Goal: Task Accomplishment & Management: Use online tool/utility

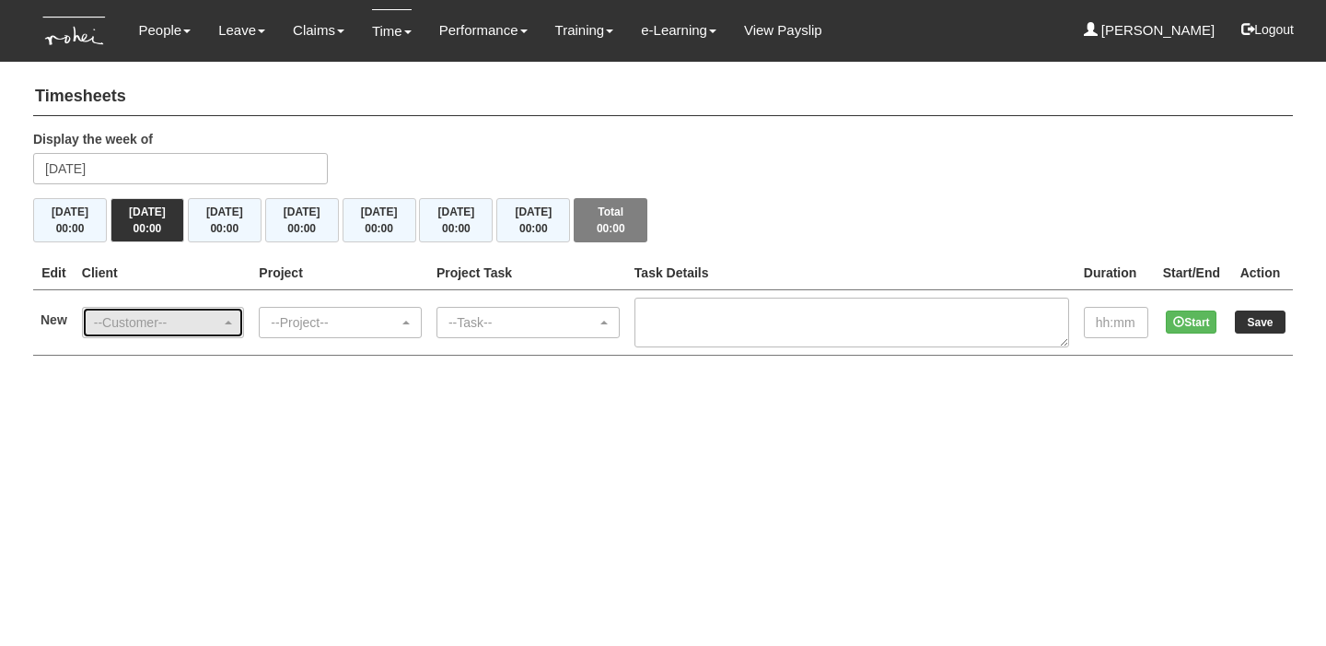
click at [160, 331] on div "--Customer--" at bounding box center [163, 322] width 161 height 29
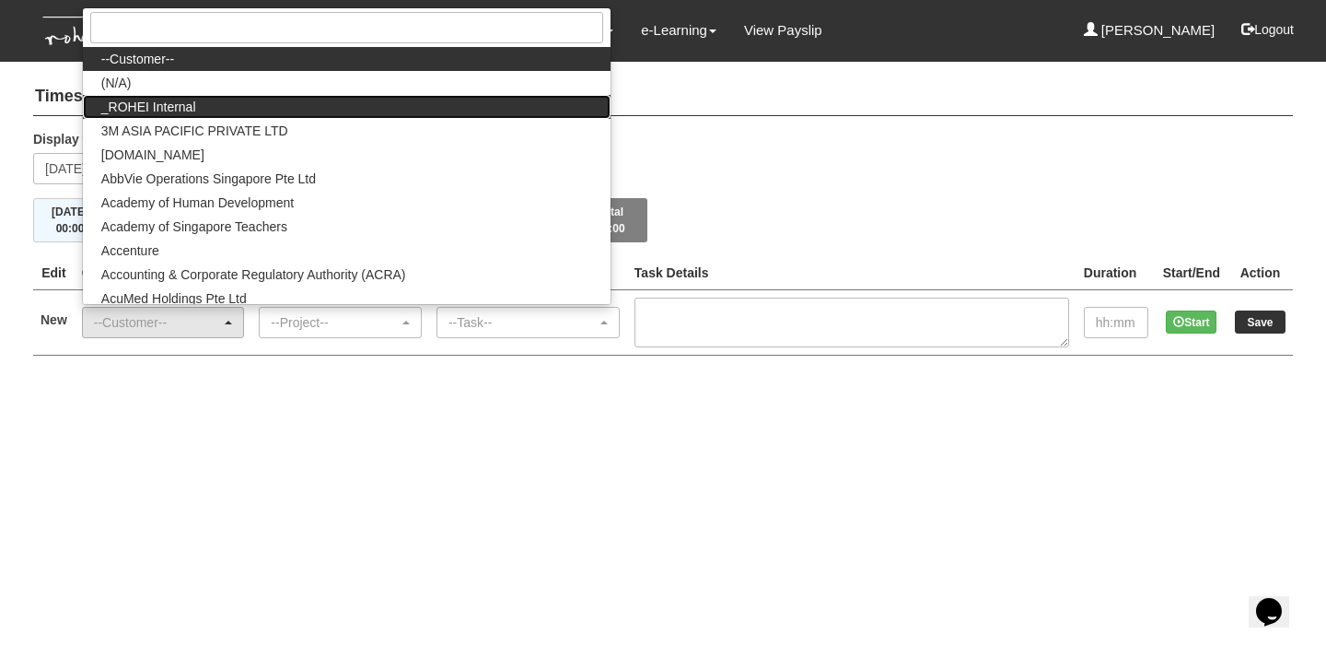
click at [278, 99] on link "_ROHEI Internal" at bounding box center [347, 107] width 528 height 24
select select "397"
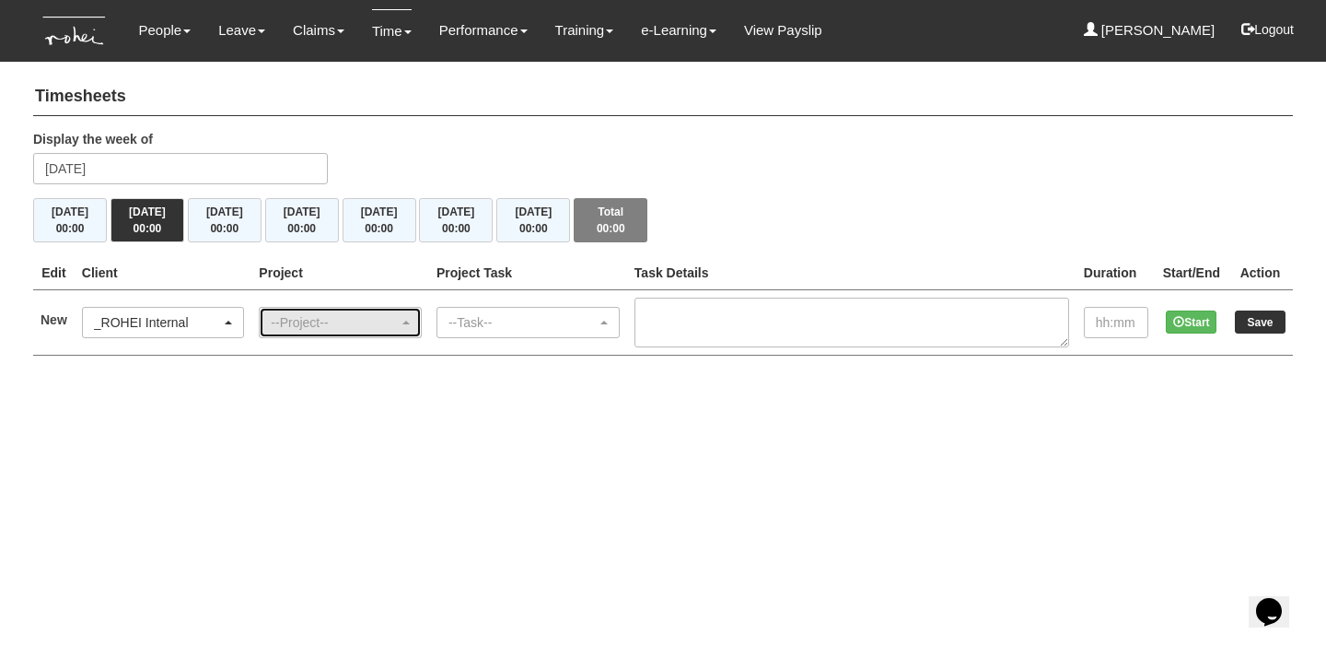
click at [346, 315] on div "--Project--" at bounding box center [335, 322] width 128 height 18
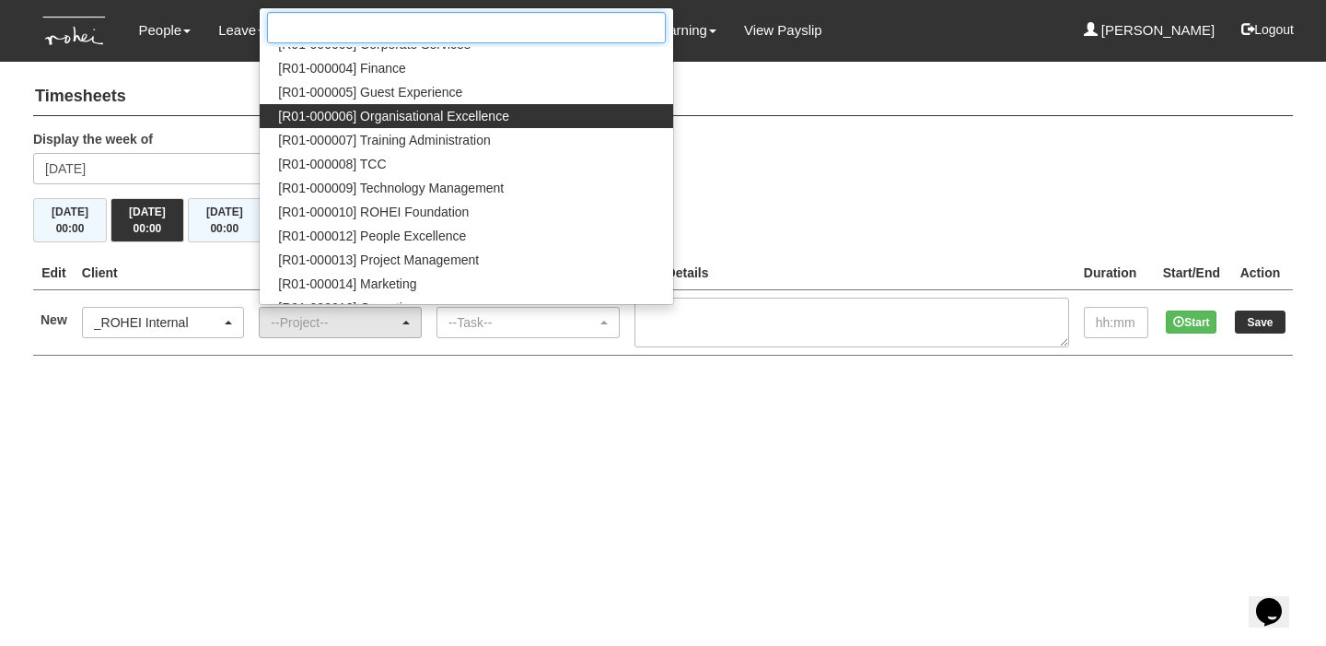
scroll to position [135, 0]
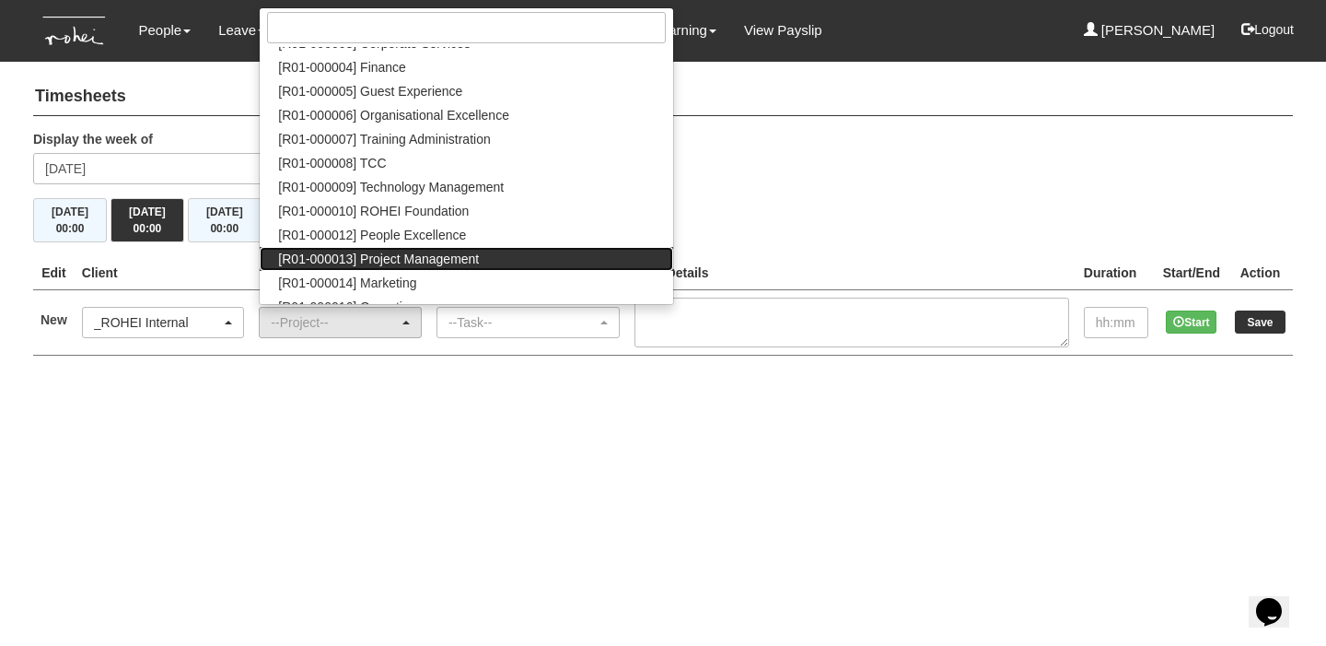
click at [431, 253] on span "[R01-000013] Project Management" at bounding box center [378, 259] width 201 height 18
select select "1495"
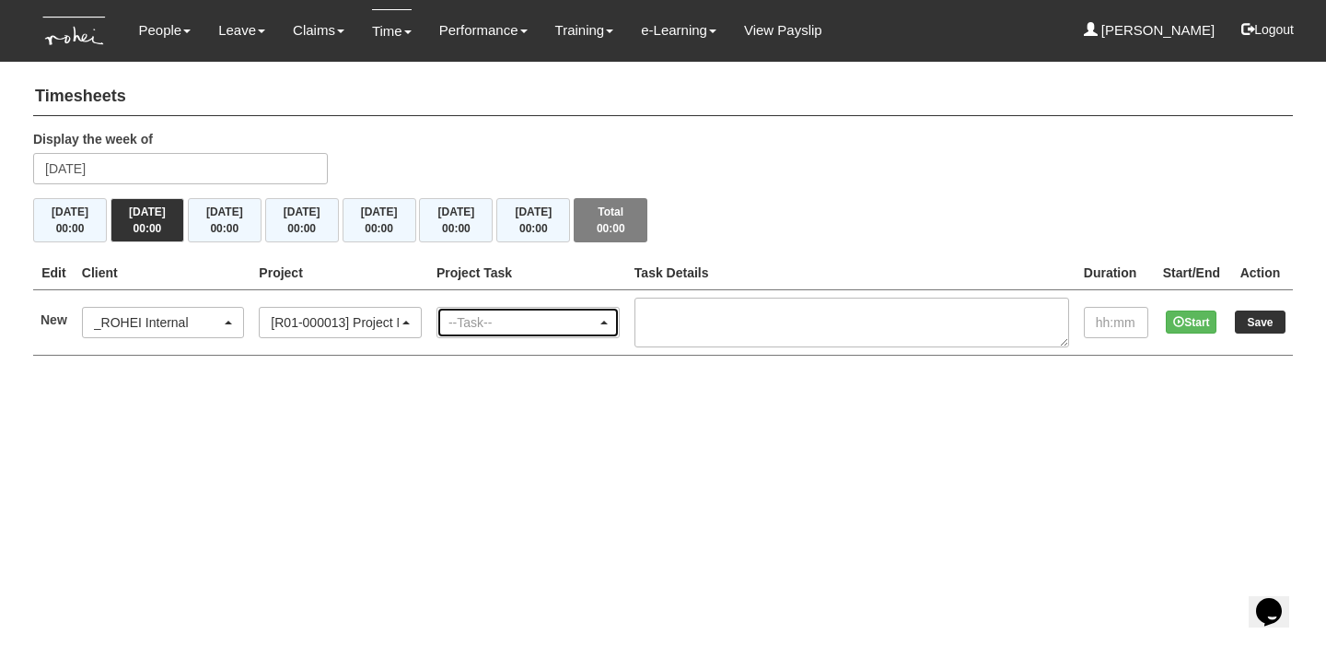
click at [510, 318] on div "--Task--" at bounding box center [523, 322] width 148 height 18
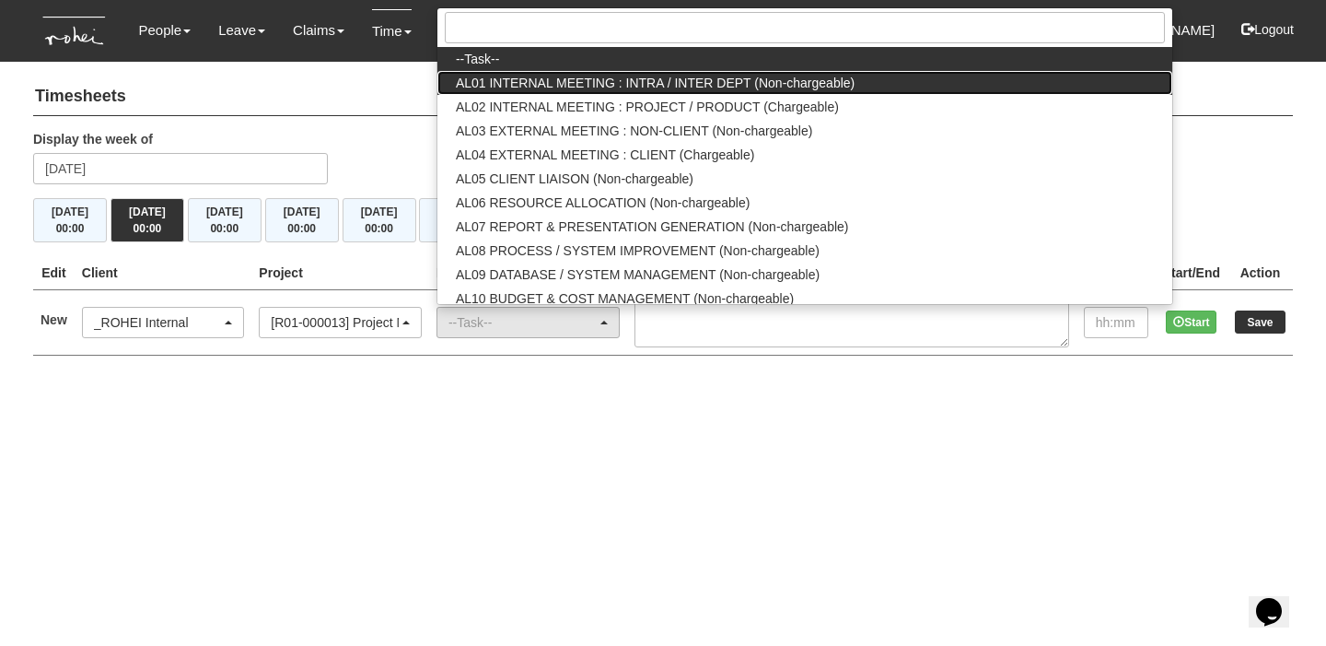
click at [569, 75] on span "AL01 INTERNAL MEETING : INTRA / INTER DEPT (Non-chargeable)" at bounding box center [655, 83] width 399 height 18
select select "40"
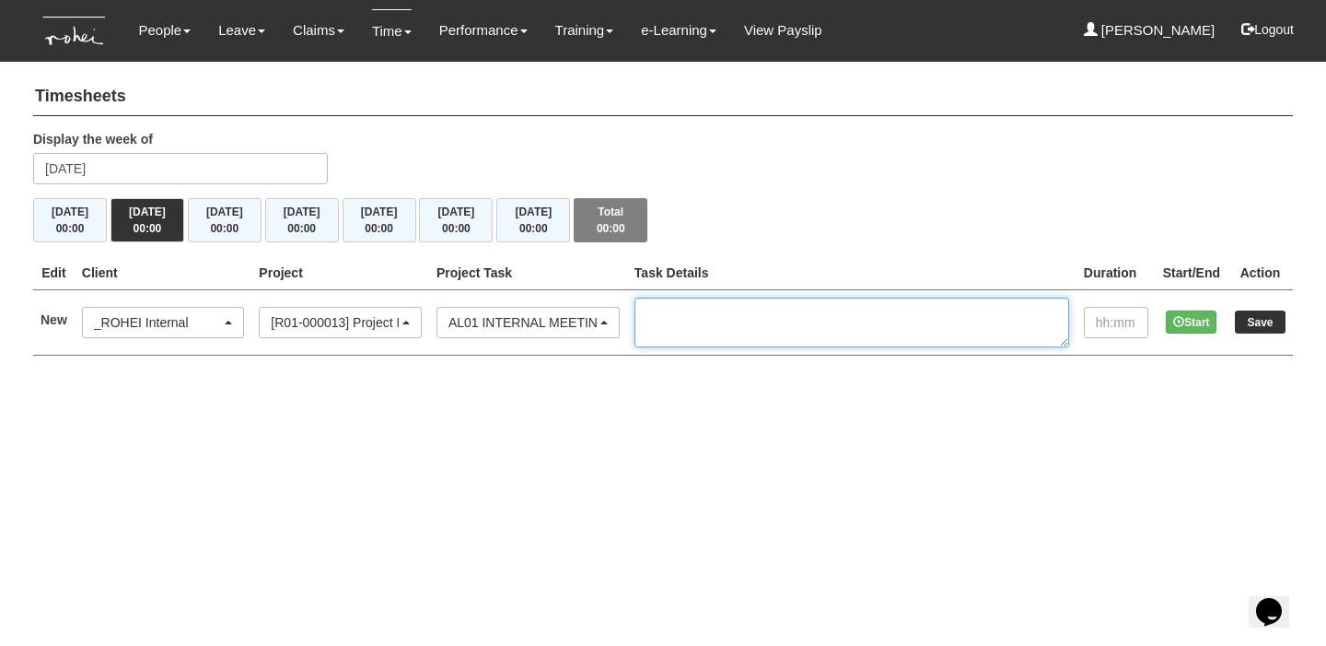
click at [732, 315] on textarea at bounding box center [852, 322] width 435 height 50
type textarea "1-1 [PERSON_NAME]"
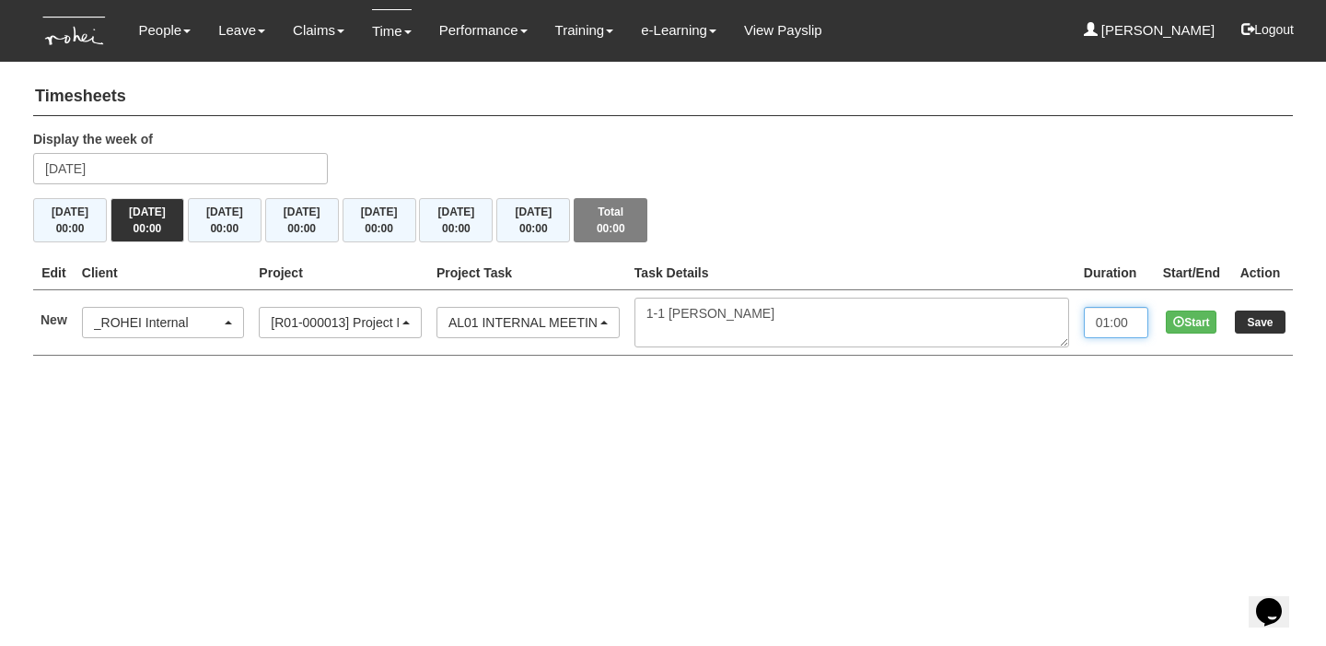
type input "01:00"
click at [1240, 326] on input "Save" at bounding box center [1260, 321] width 51 height 23
